Goal: Information Seeking & Learning: Learn about a topic

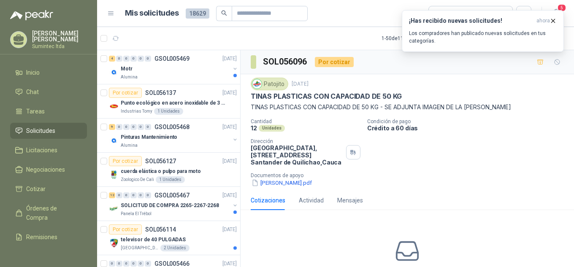
scroll to position [730, 0]
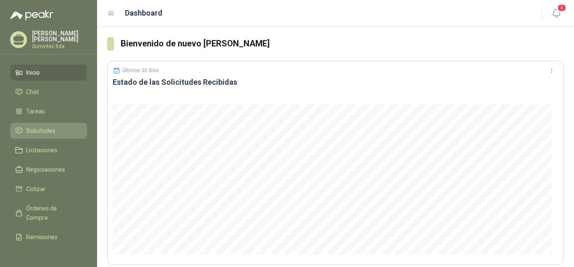
click at [32, 128] on span "Solicitudes" at bounding box center [40, 130] width 29 height 9
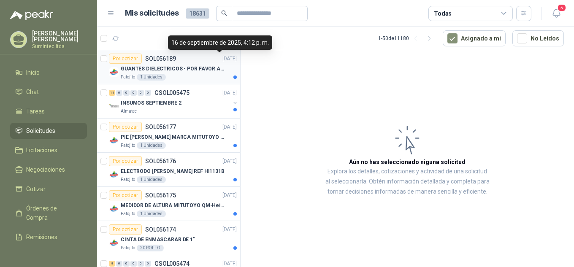
click at [201, 72] on p "GUANTES DIELECTRICOS - POR FAVOR ADJUNTAR SU FICHA TECNICA" at bounding box center [173, 69] width 105 height 8
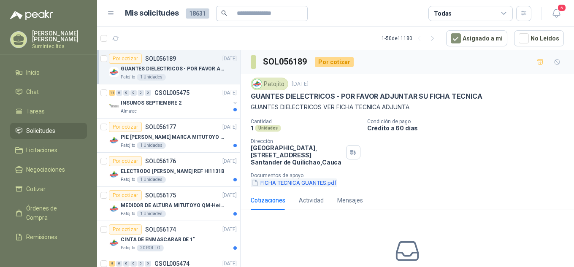
click at [288, 183] on button "FICHA TECNICA GUANTES.pdf" at bounding box center [294, 182] width 87 height 9
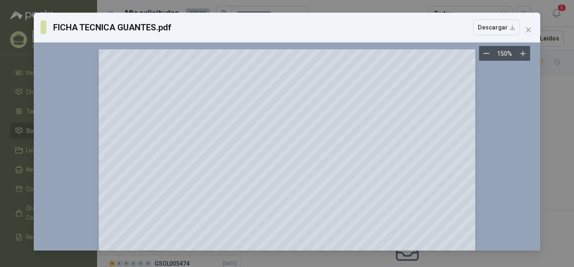
scroll to position [877, 0]
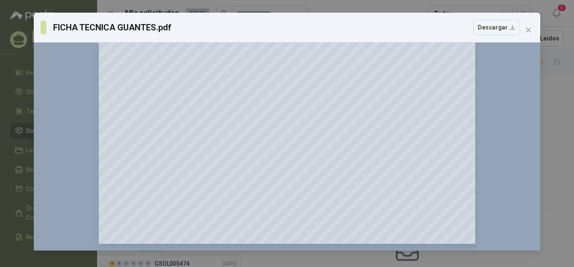
click at [552, 95] on div "FICHA TECNICA GUANTES.pdf Descargar 150 %" at bounding box center [287, 133] width 574 height 267
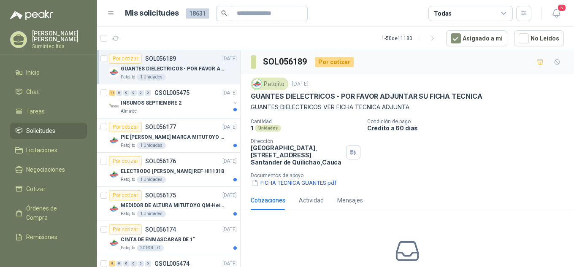
scroll to position [7, 0]
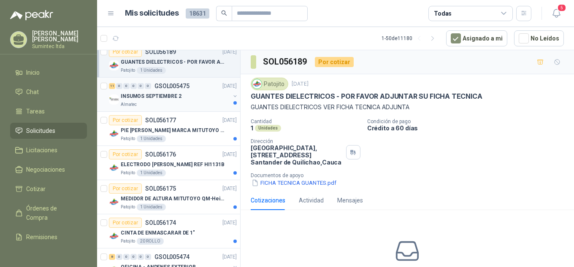
click at [165, 97] on p "INSUMOS SEPTIEMBRE 2" at bounding box center [151, 96] width 61 height 8
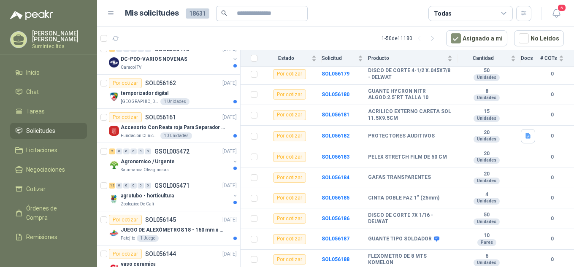
scroll to position [321, 0]
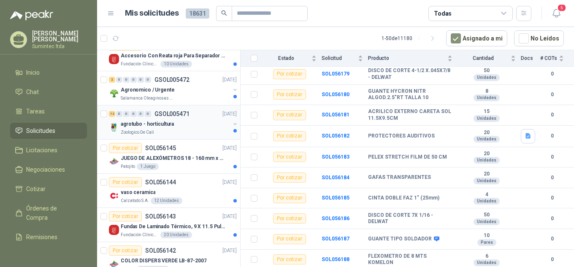
click at [157, 125] on p "agrotubo - horticultura" at bounding box center [147, 124] width 53 height 8
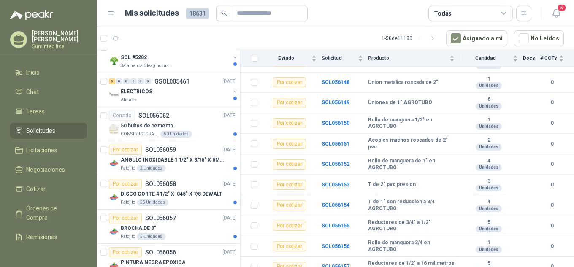
scroll to position [1074, 0]
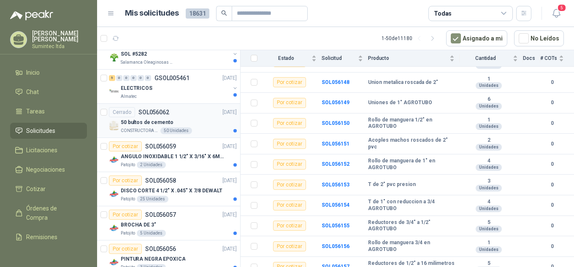
click at [139, 119] on p "50 bultos de cemento" at bounding box center [147, 123] width 53 height 8
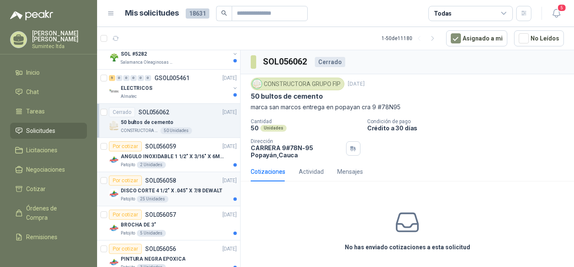
click at [200, 191] on p "DISCO CORTE 4 1/2" X .045" X 7/8 DEWALT" at bounding box center [172, 191] width 102 height 8
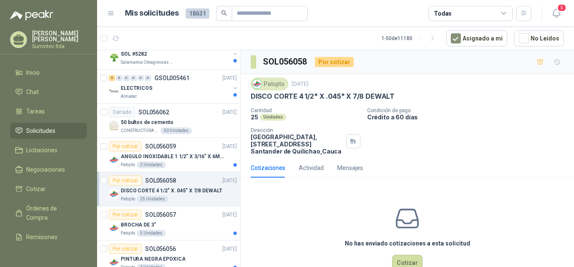
scroll to position [22, 0]
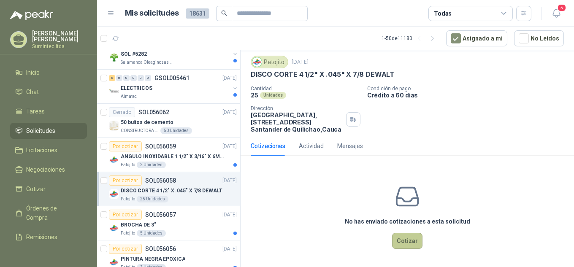
click at [411, 243] on button "Cotizar" at bounding box center [407, 241] width 30 height 16
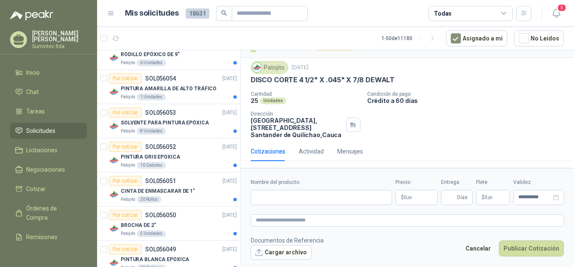
scroll to position [1327, 0]
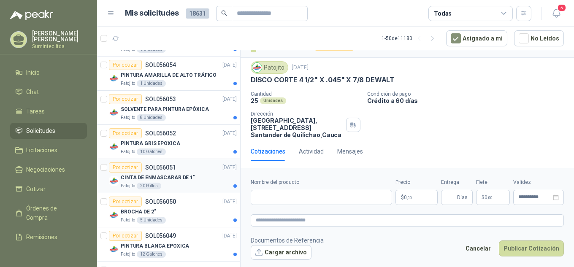
click at [184, 187] on div "Patojito 20 Rollos" at bounding box center [179, 186] width 116 height 7
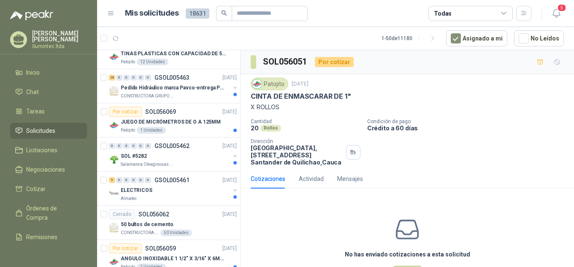
scroll to position [962, 0]
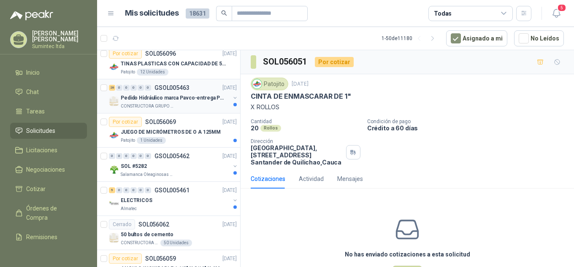
click at [200, 106] on div "CONSTRUCTORA GRUPO FIP" at bounding box center [175, 106] width 109 height 7
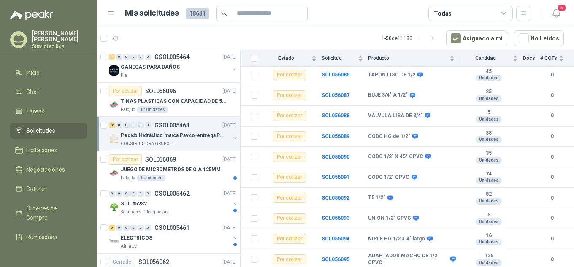
scroll to position [976, 0]
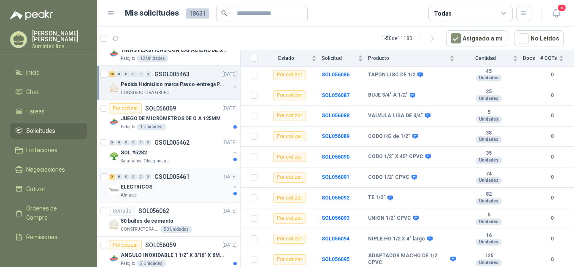
click at [177, 196] on div "Almatec" at bounding box center [175, 195] width 109 height 7
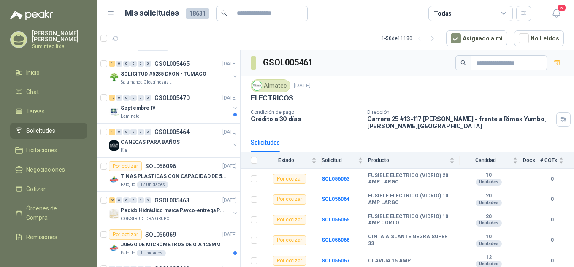
scroll to position [792, 0]
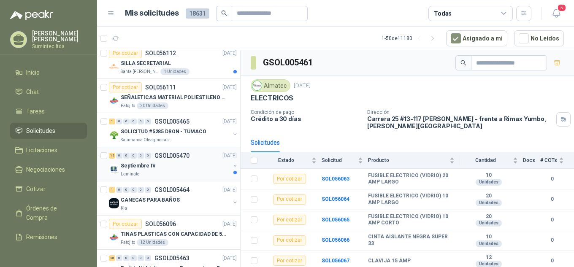
click at [154, 166] on div "Septiembre IV" at bounding box center [175, 166] width 109 height 10
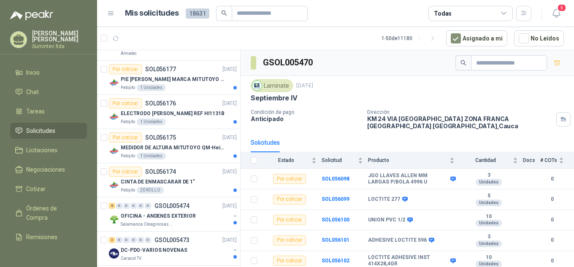
scroll to position [20, 0]
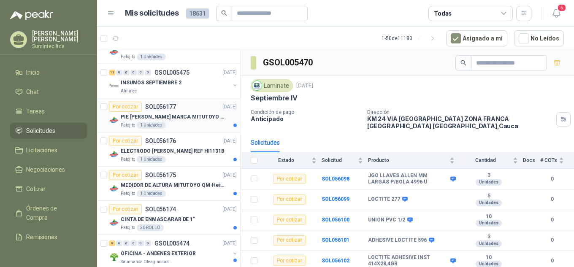
click at [205, 119] on p "PIE DE REY MARCA MITUTOYO REF 500-196-30" at bounding box center [173, 117] width 105 height 8
